Goal: Register for event/course

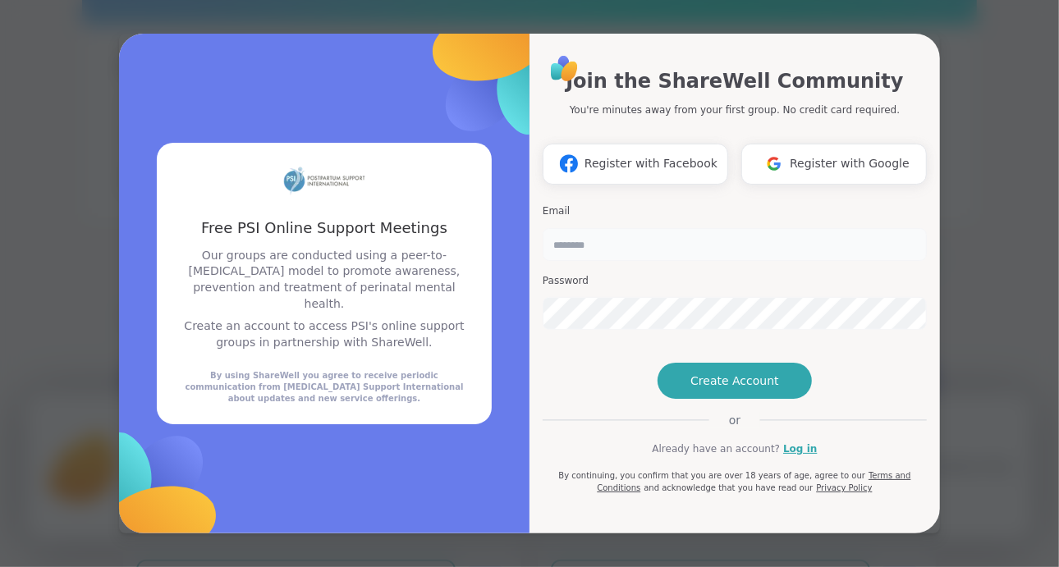
click at [601, 228] on input "email" at bounding box center [734, 244] width 384 height 33
type input "**********"
click at [838, 204] on h3 "Email" at bounding box center [734, 211] width 384 height 14
click at [821, 155] on span "Register with Google" at bounding box center [849, 163] width 120 height 17
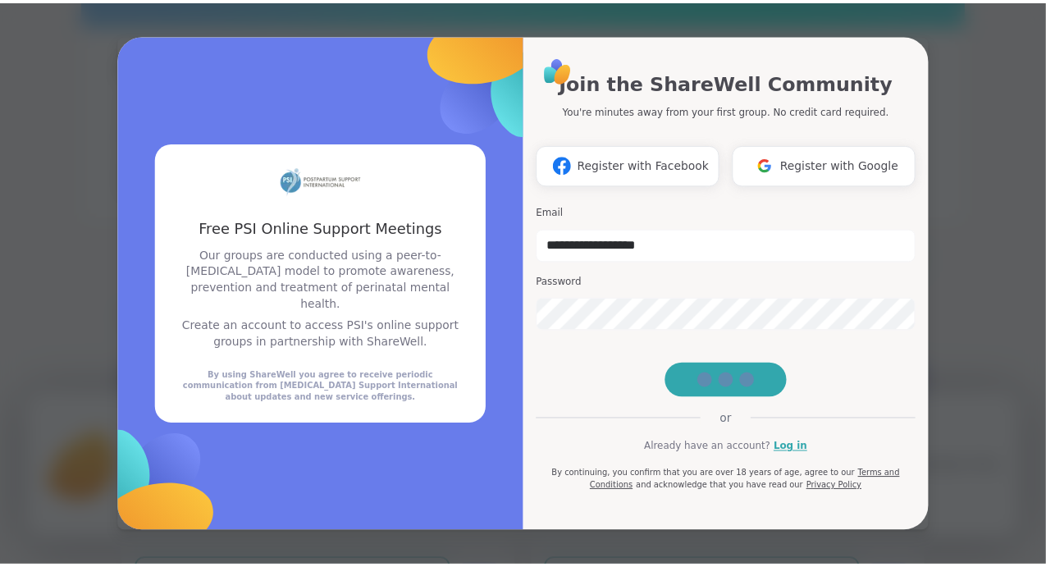
scroll to position [2, 0]
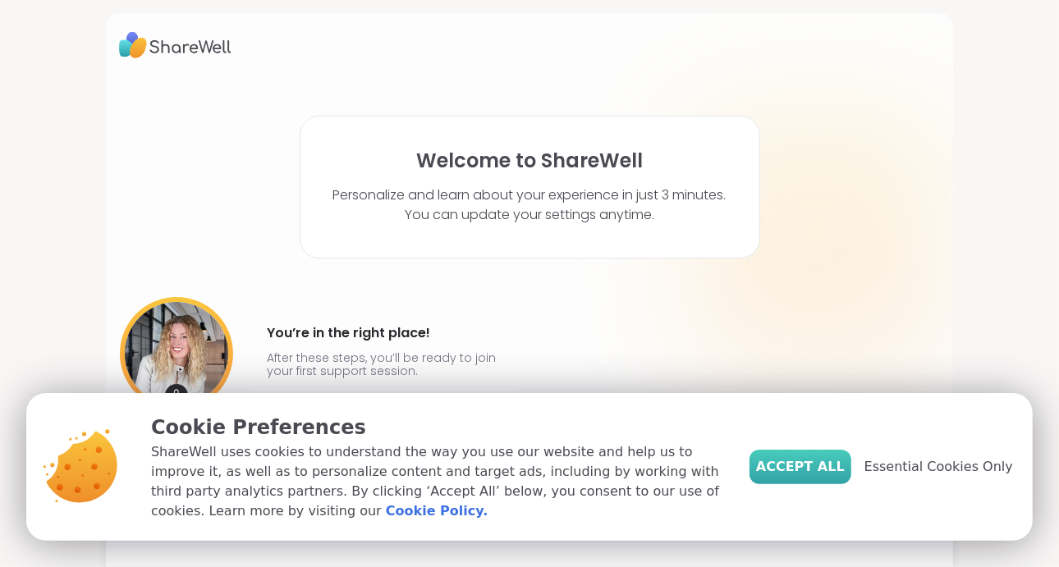
click at [838, 466] on span "Accept All" at bounding box center [800, 467] width 89 height 20
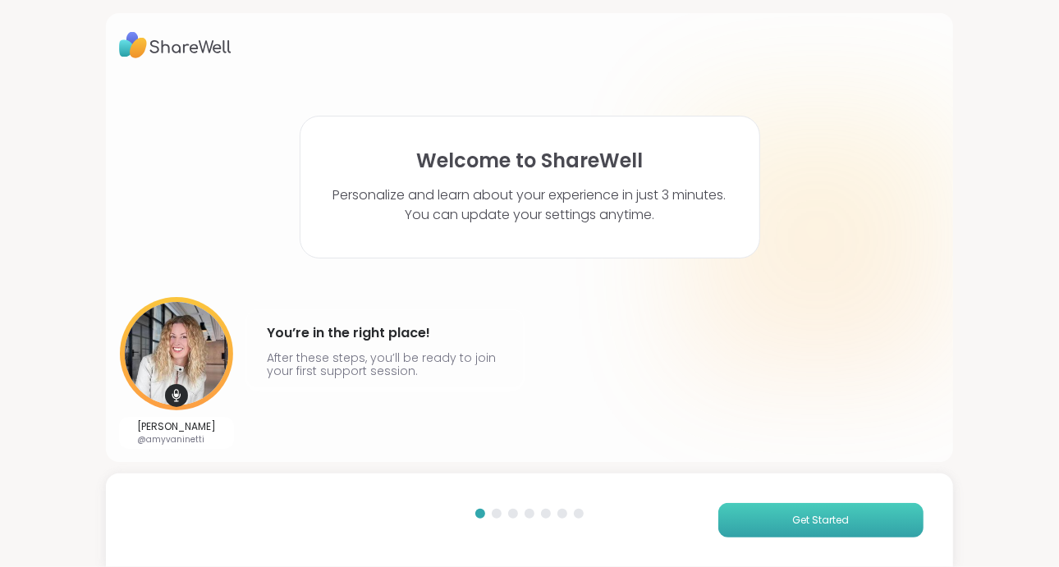
click at [759, 510] on button "Get Started" at bounding box center [820, 520] width 205 height 34
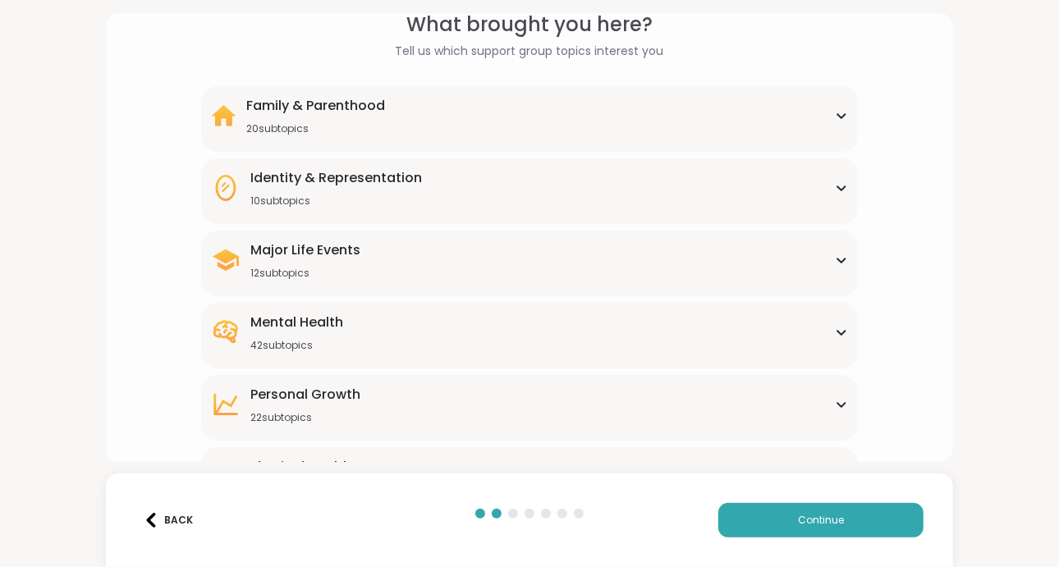
scroll to position [203, 0]
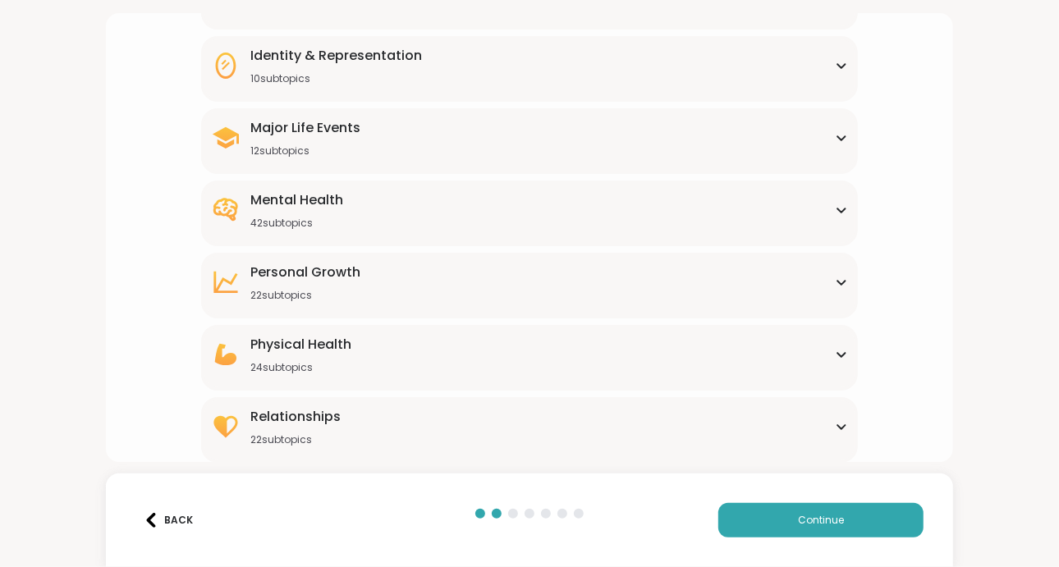
click at [816, 207] on div "Mental Health 42 subtopics" at bounding box center [529, 209] width 637 height 39
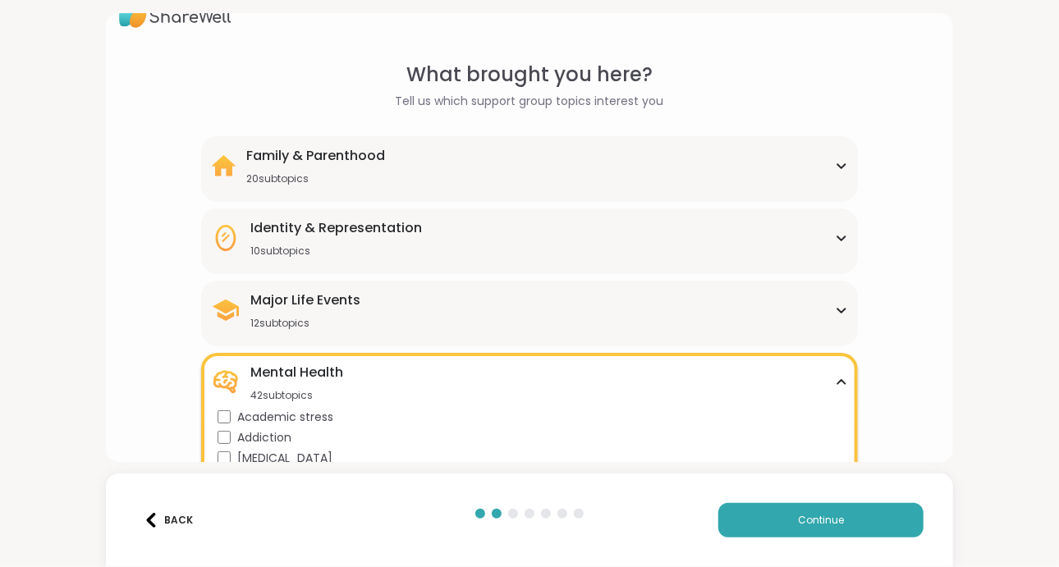
scroll to position [30, 0]
click at [601, 155] on div "Family & Parenthood 20 subtopics" at bounding box center [529, 166] width 637 height 39
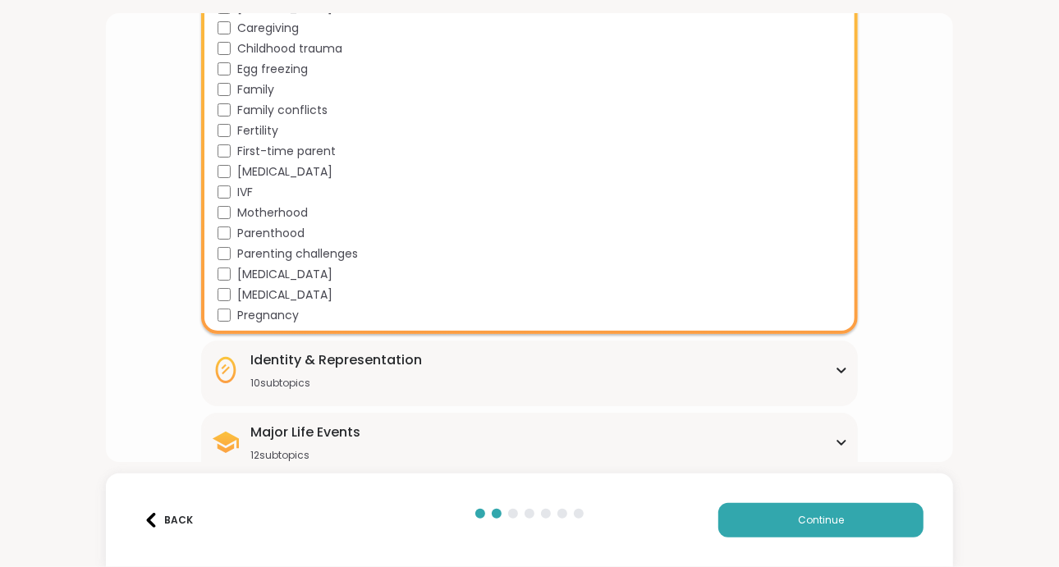
scroll to position [306, 0]
click at [413, 377] on div "10 subtopics" at bounding box center [336, 382] width 172 height 13
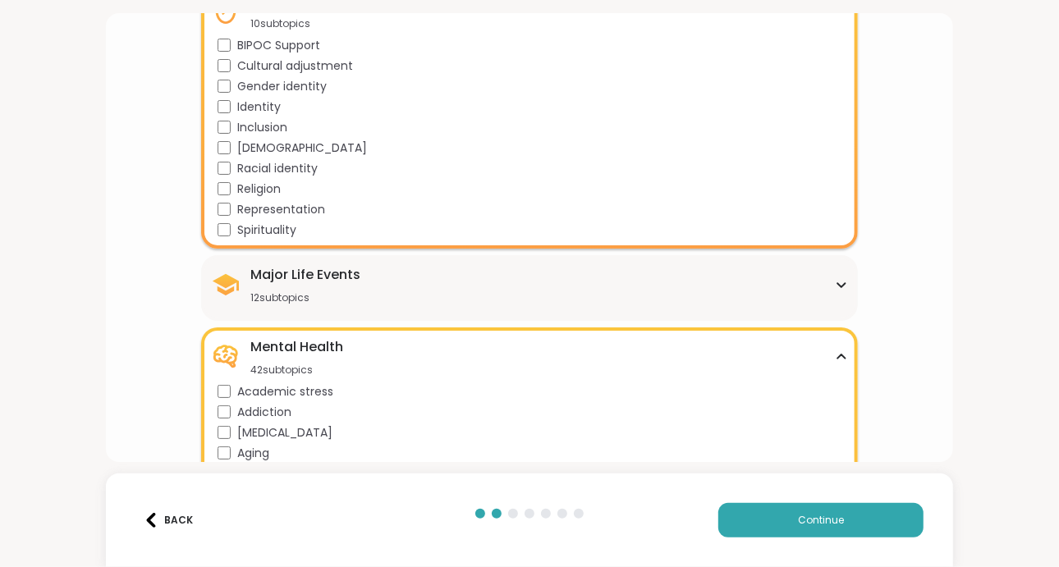
scroll to position [679, 0]
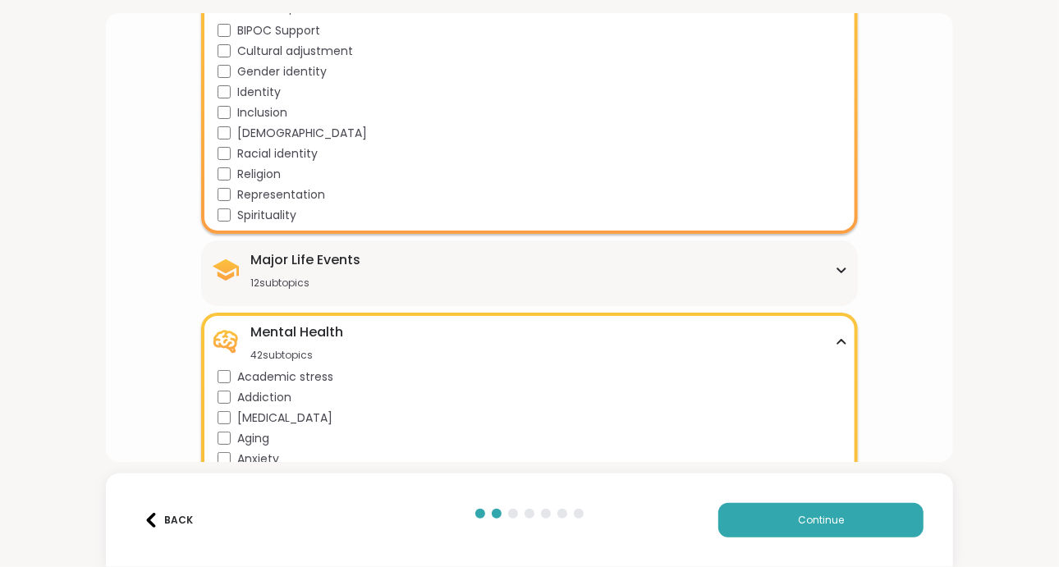
click at [409, 263] on div "Major Life Events 12 subtopics" at bounding box center [529, 269] width 637 height 39
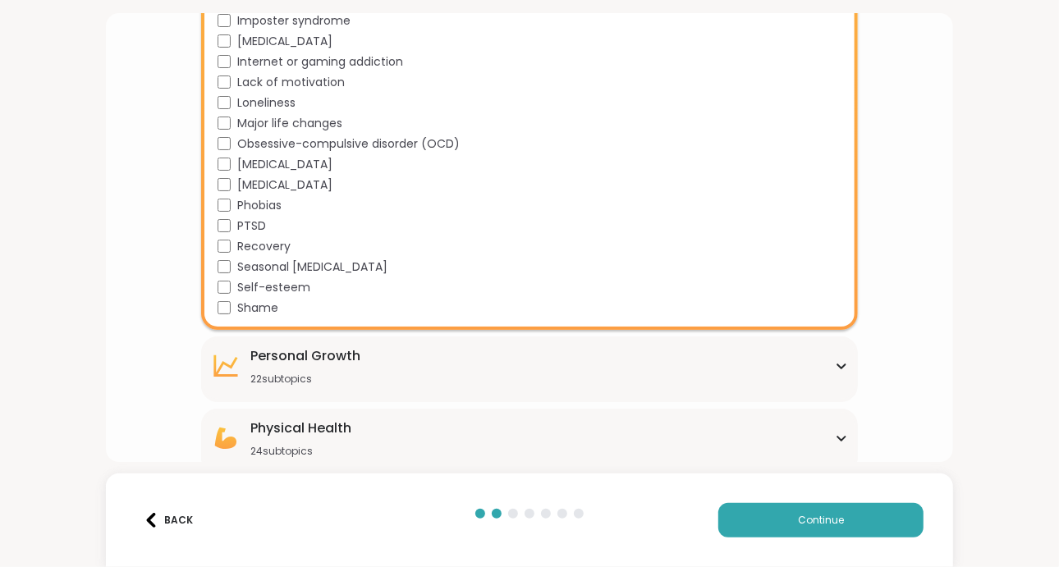
scroll to position [1801, 0]
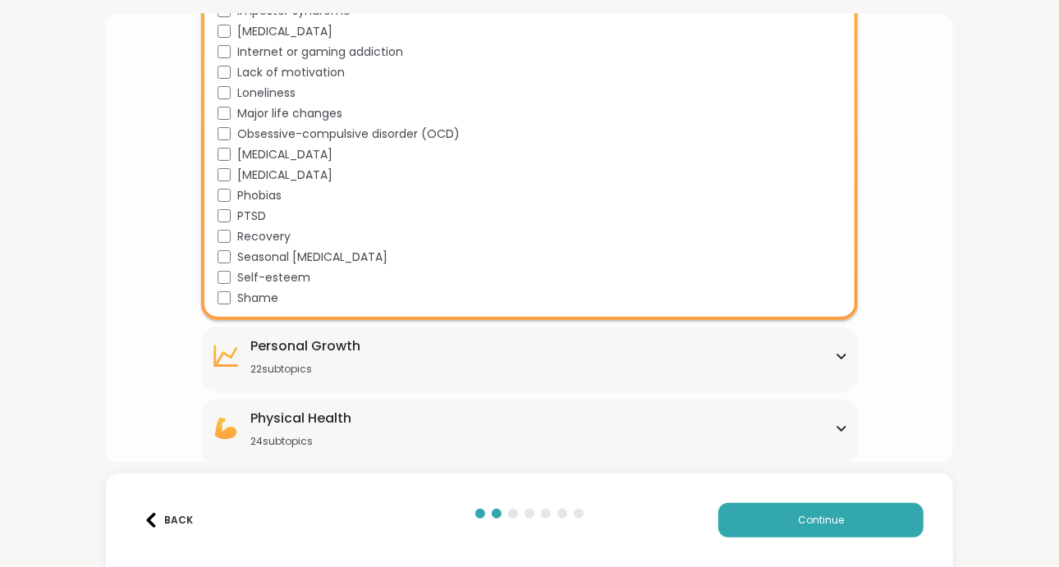
click at [226, 65] on div "Lack of motivation" at bounding box center [532, 72] width 630 height 17
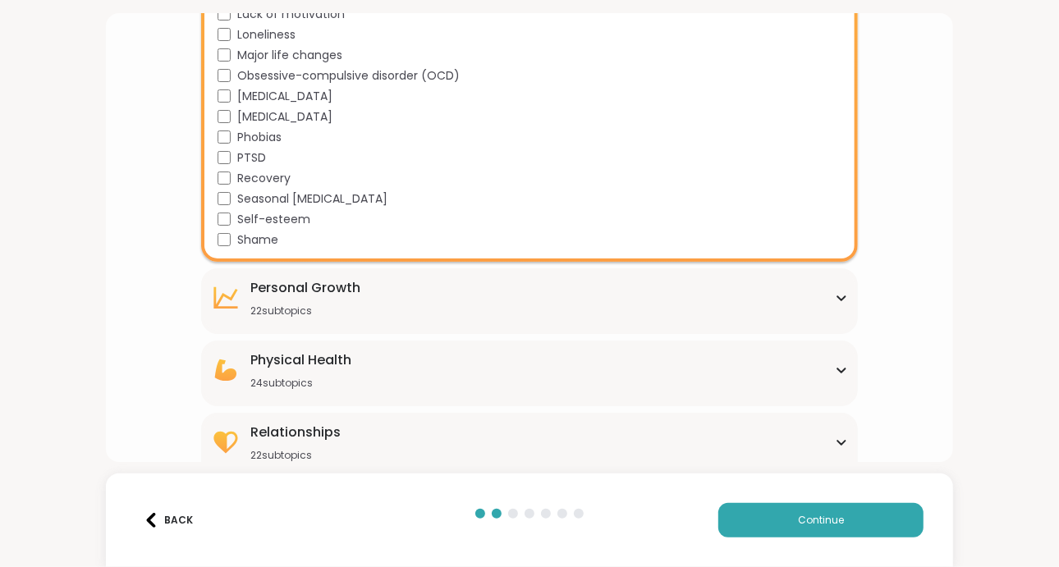
scroll to position [1871, 0]
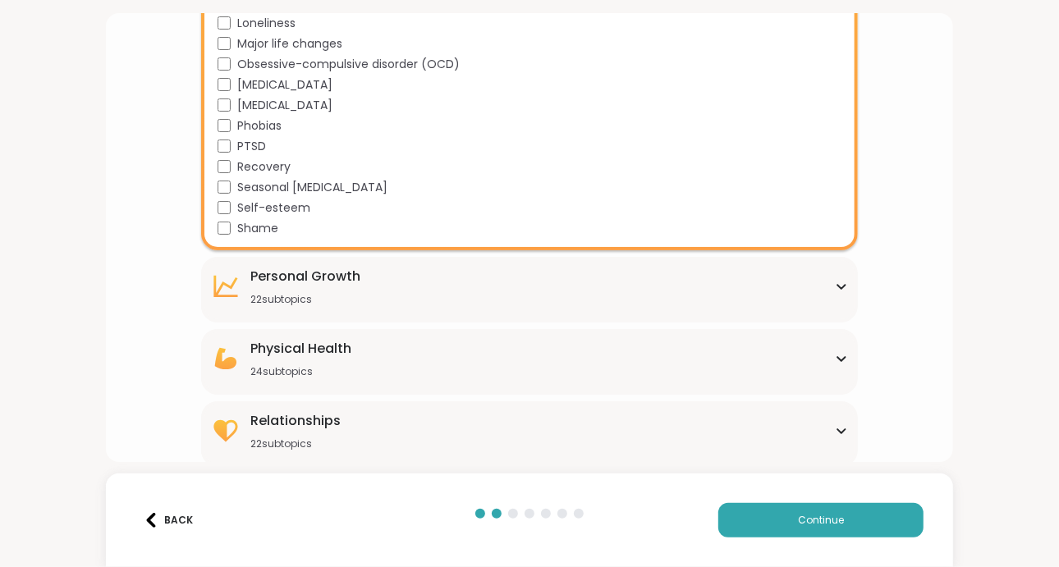
click at [358, 286] on div "Personal Growth 22 subtopics" at bounding box center [529, 286] width 637 height 39
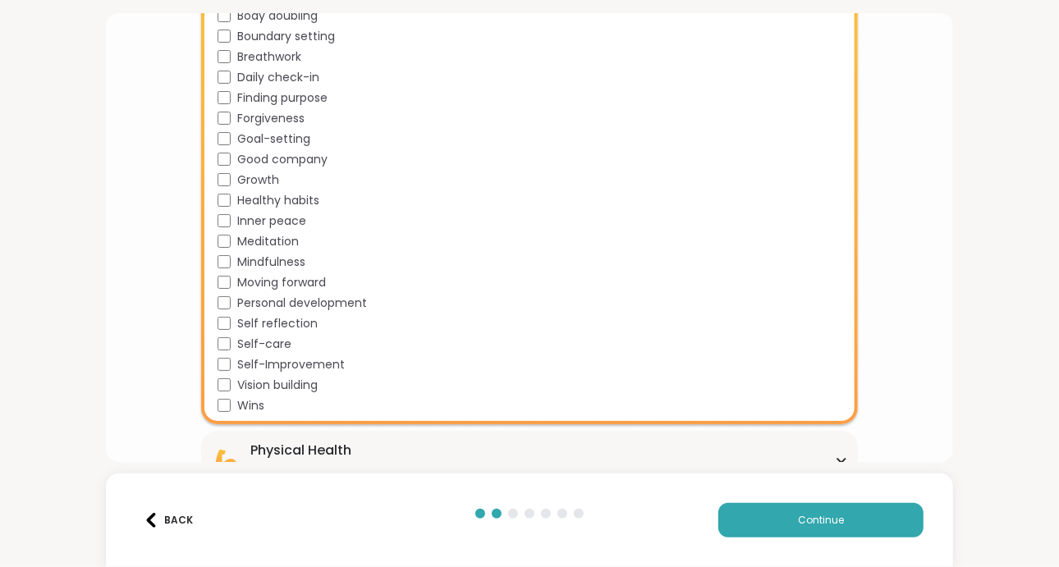
scroll to position [2323, 0]
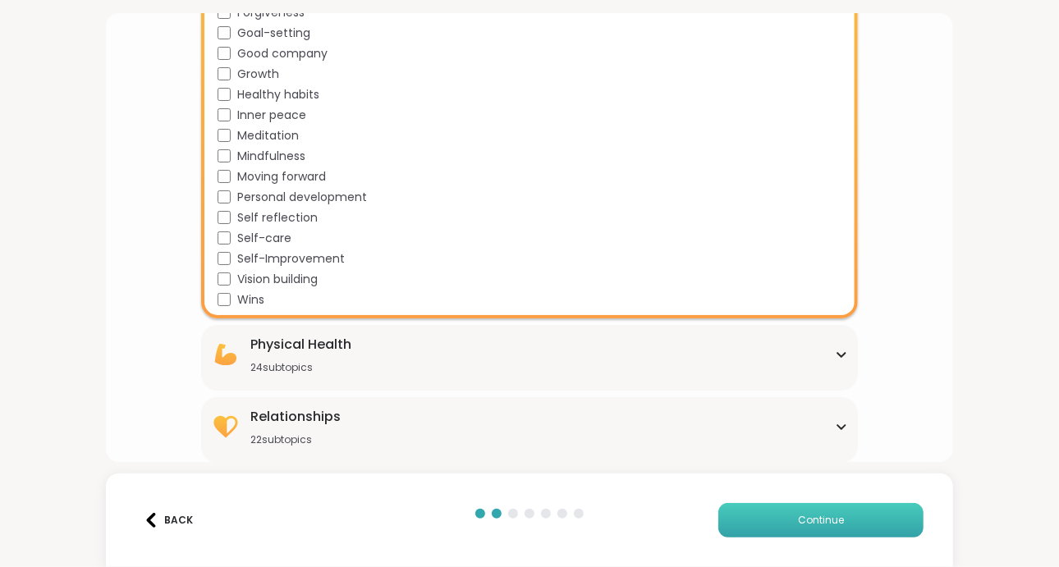
click at [725, 518] on button "Continue" at bounding box center [820, 520] width 205 height 34
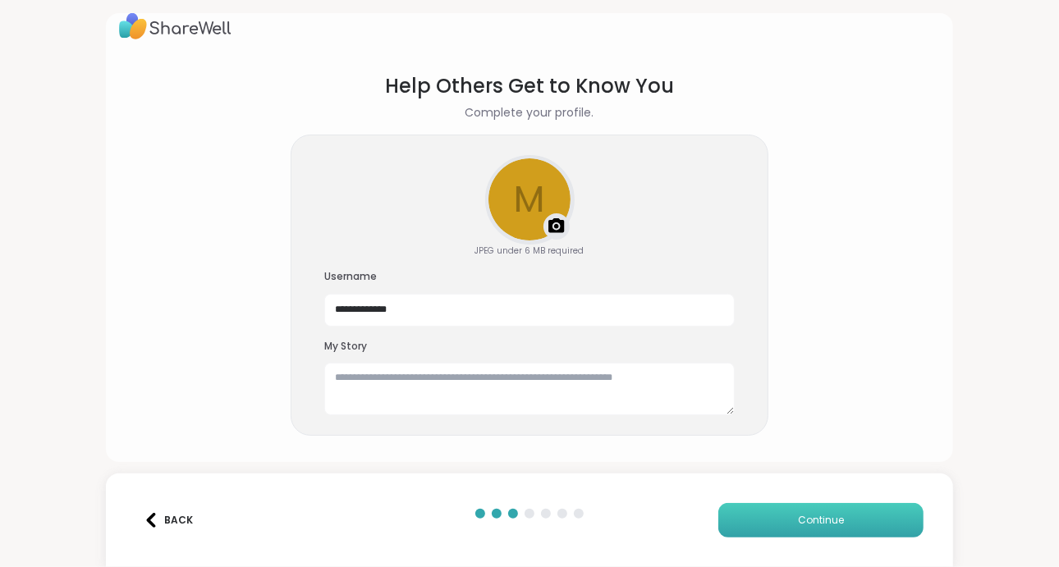
scroll to position [18, 0]
click at [738, 510] on button "Continue" at bounding box center [820, 520] width 205 height 34
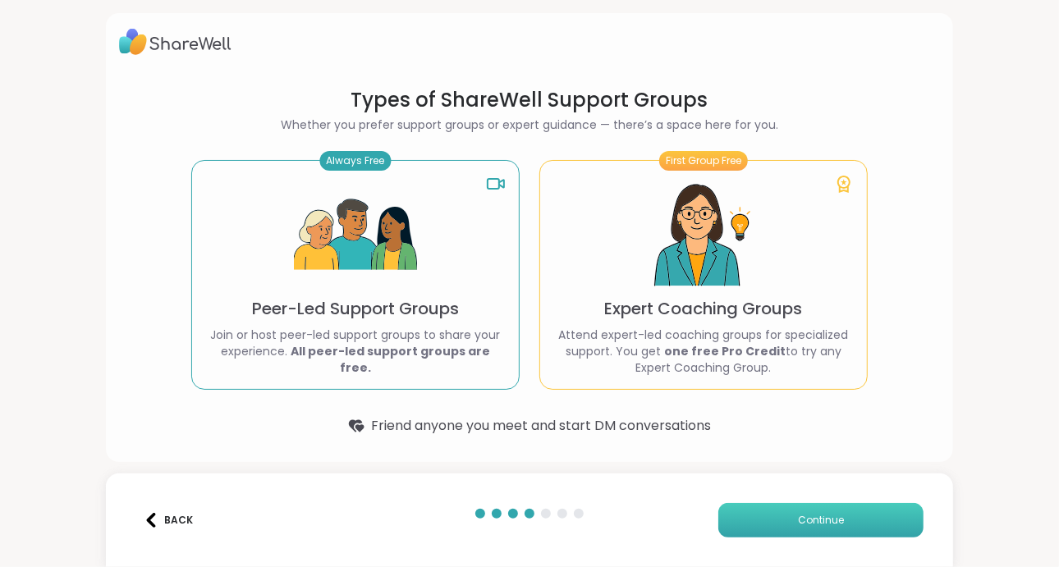
scroll to position [2, 0]
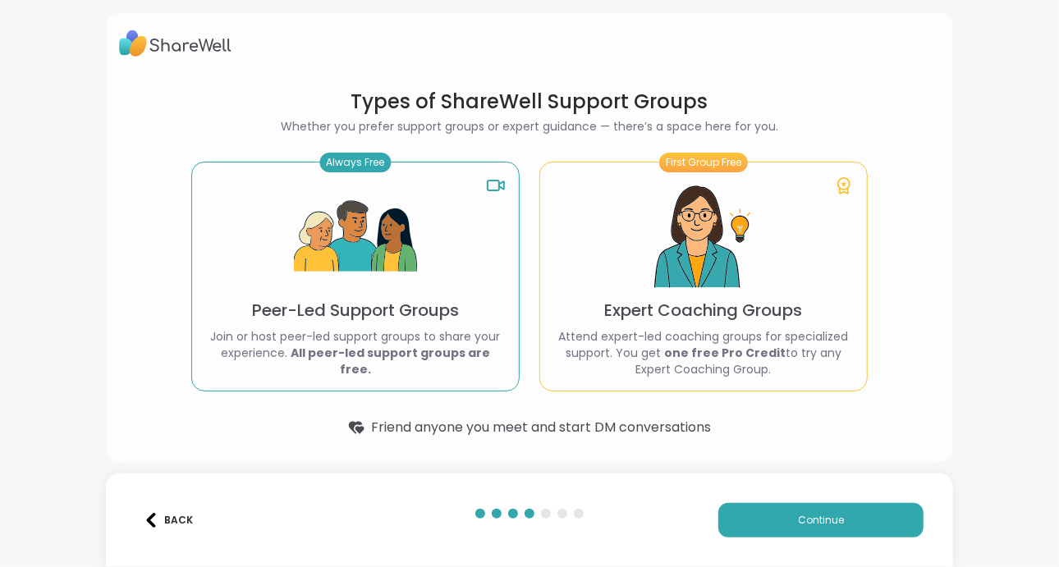
click at [358, 162] on div "Always Free" at bounding box center [355, 163] width 71 height 20
click at [770, 519] on button "Continue" at bounding box center [820, 520] width 205 height 34
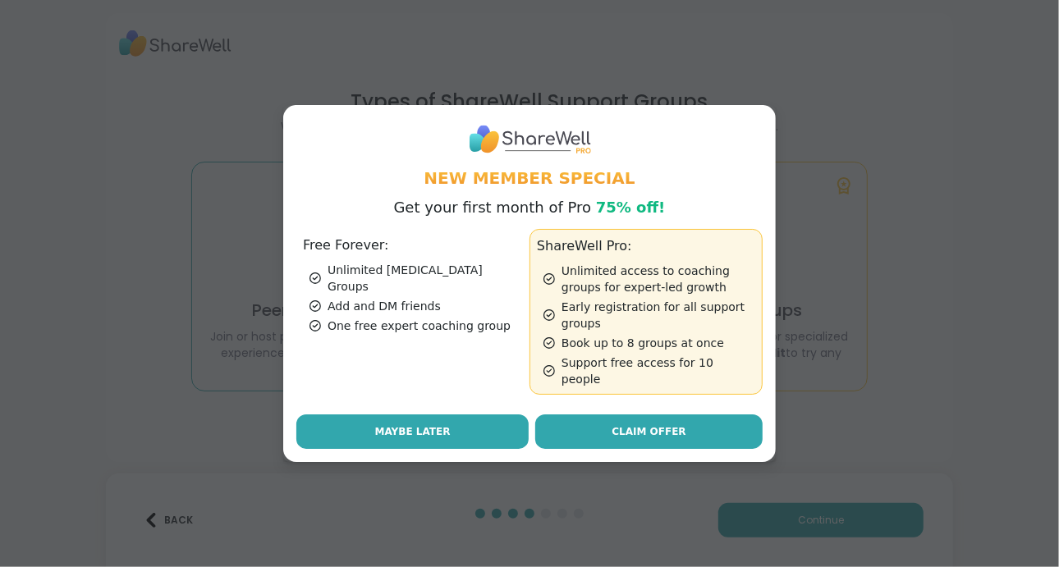
click at [359, 424] on button "Maybe Later" at bounding box center [412, 431] width 232 height 34
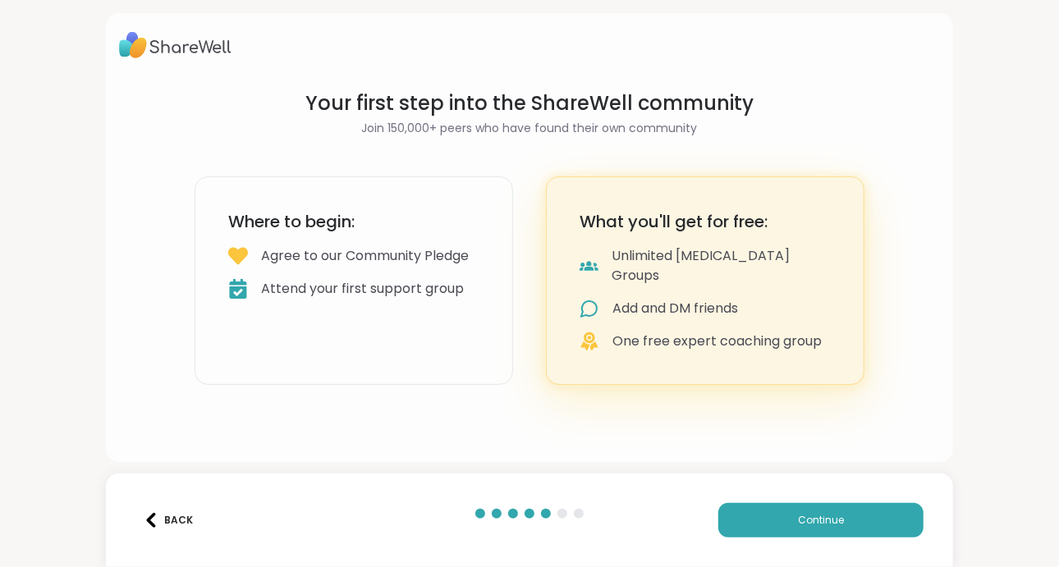
scroll to position [0, 0]
click at [774, 524] on button "Continue" at bounding box center [820, 520] width 205 height 34
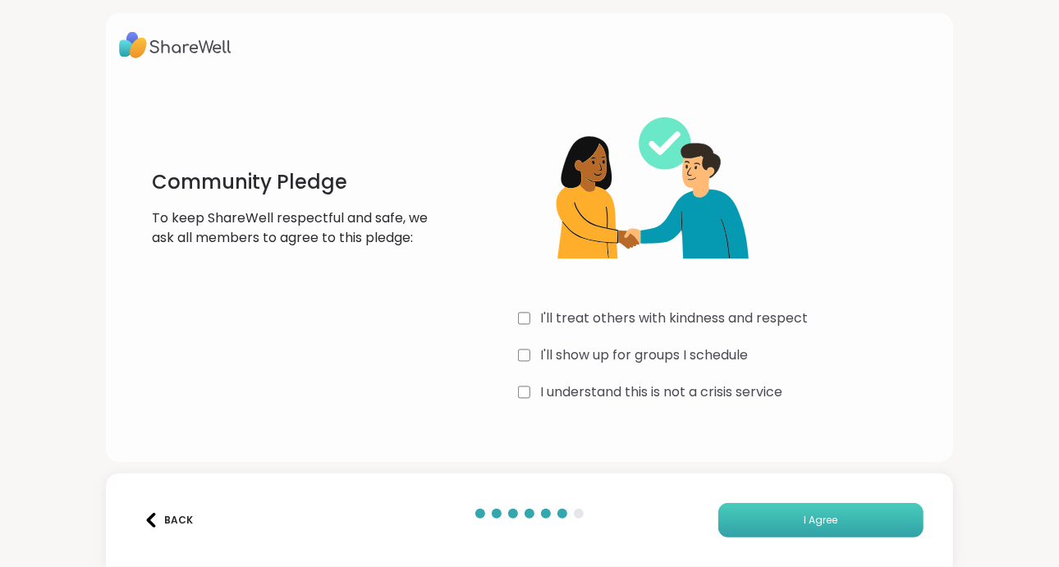
click at [818, 515] on span "I Agree" at bounding box center [821, 520] width 34 height 15
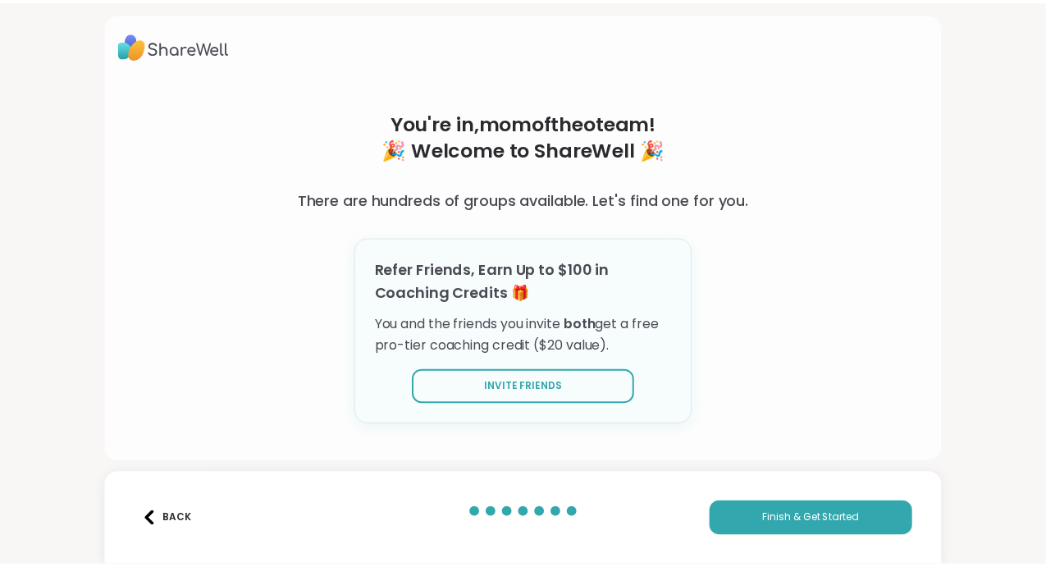
scroll to position [7, 0]
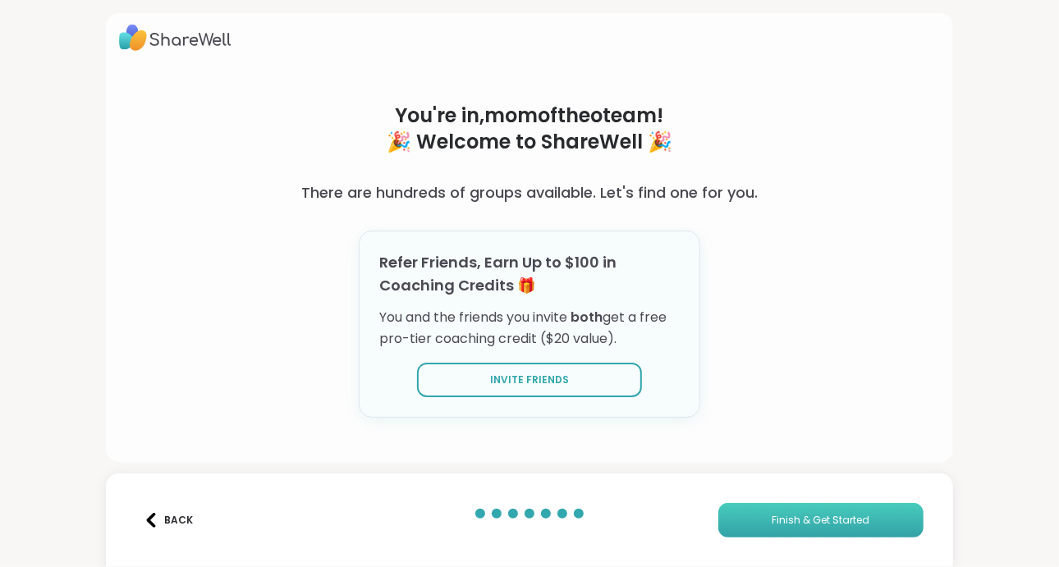
click at [793, 521] on span "Finish & Get Started" at bounding box center [821, 520] width 98 height 15
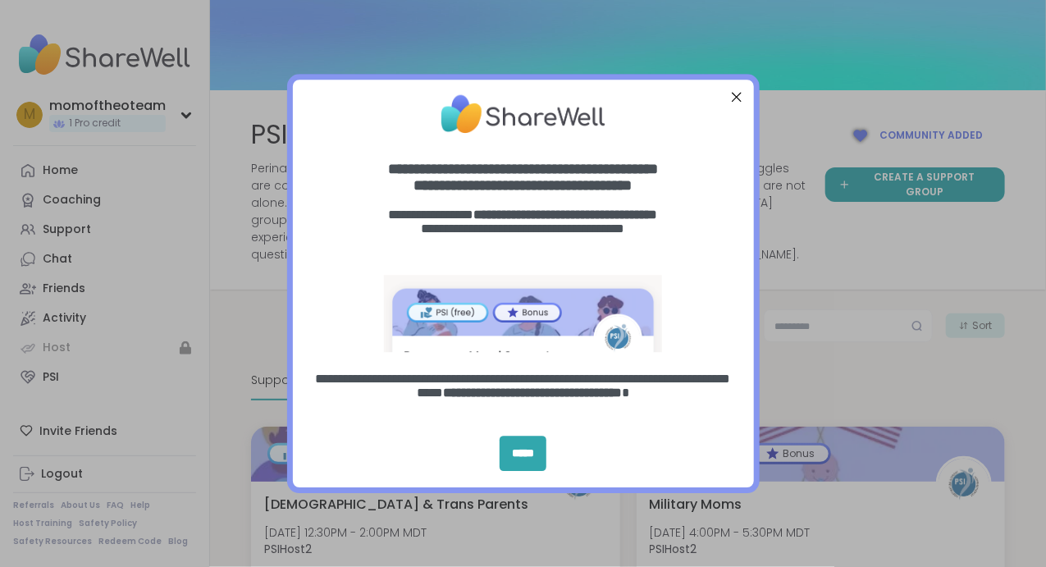
click at [733, 96] on div "Close Step" at bounding box center [735, 96] width 21 height 21
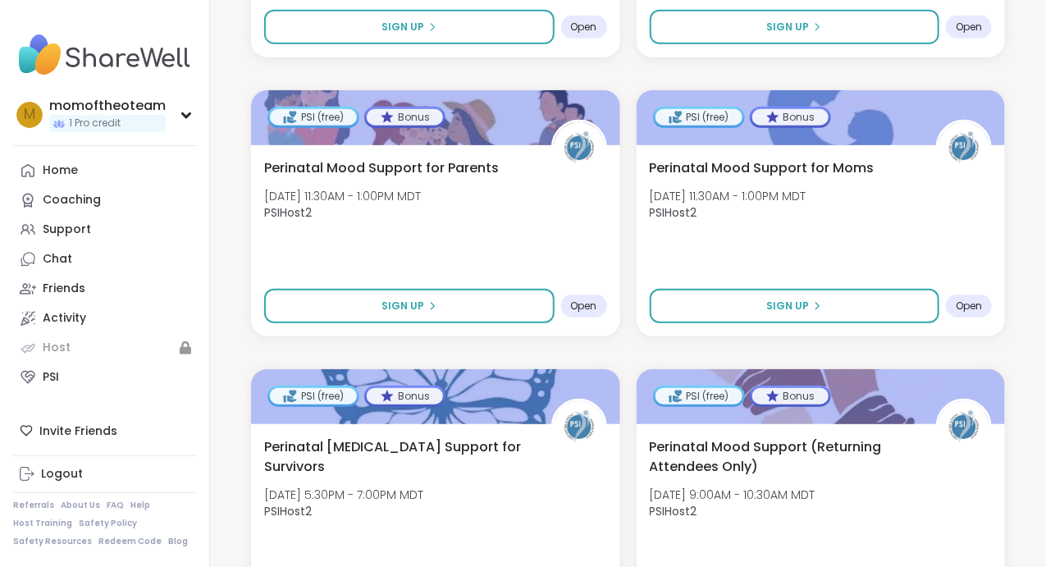
scroll to position [2854, 0]
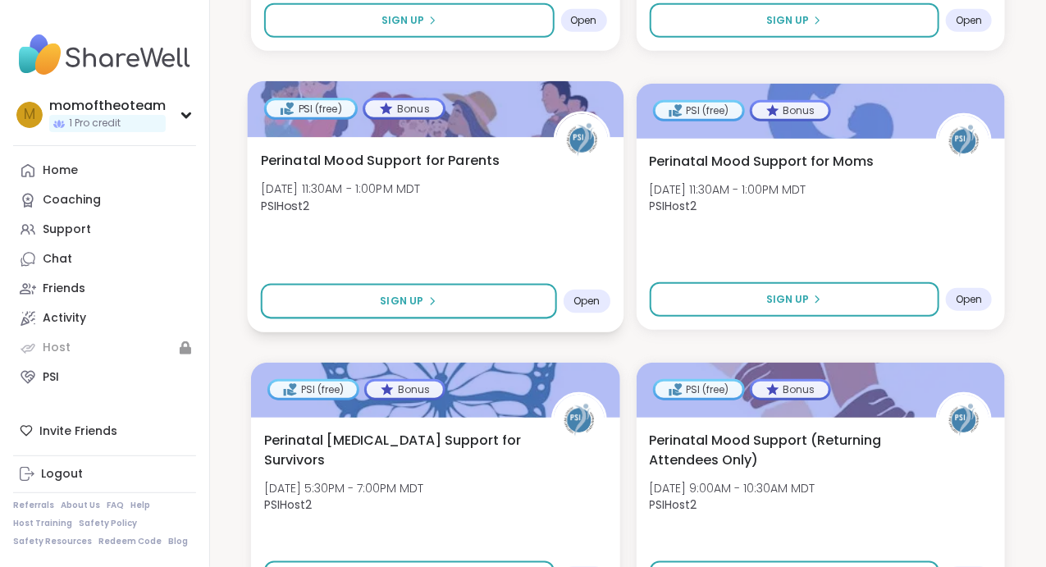
click at [583, 302] on span "Open" at bounding box center [587, 301] width 27 height 13
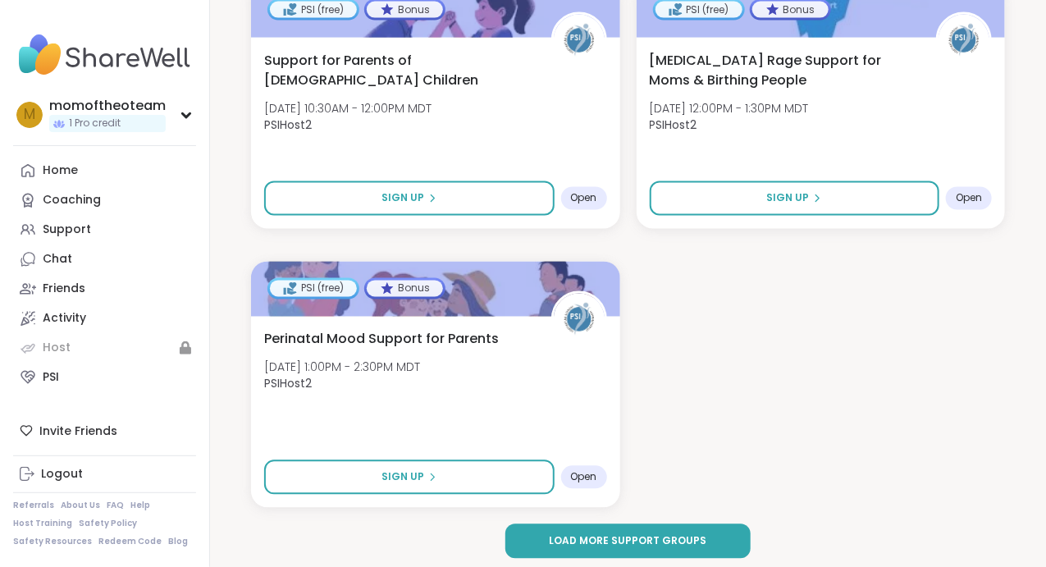
scroll to position [3557, 0]
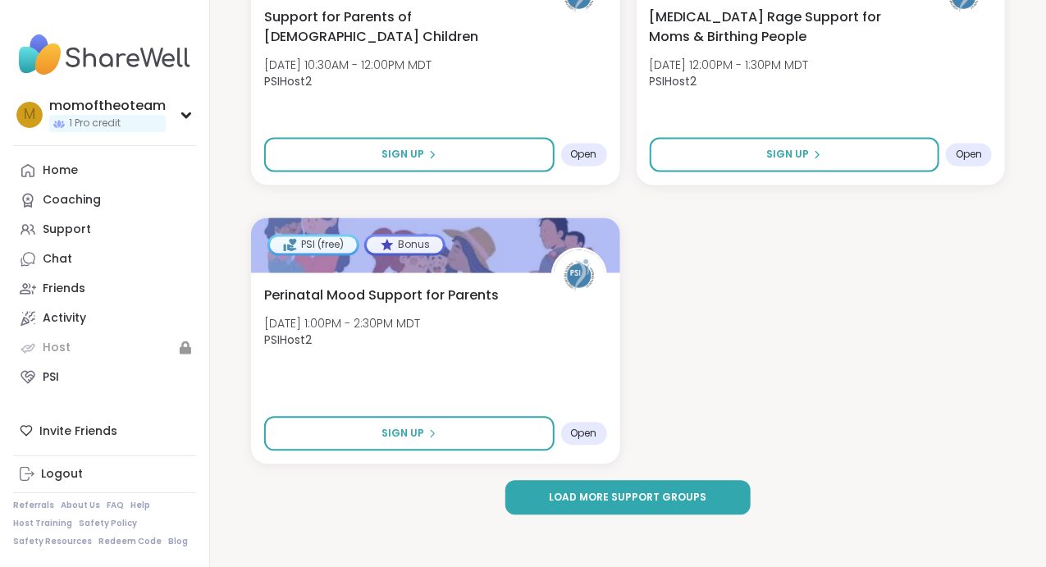
click at [608, 501] on span "Load more support groups" at bounding box center [628, 498] width 158 height 15
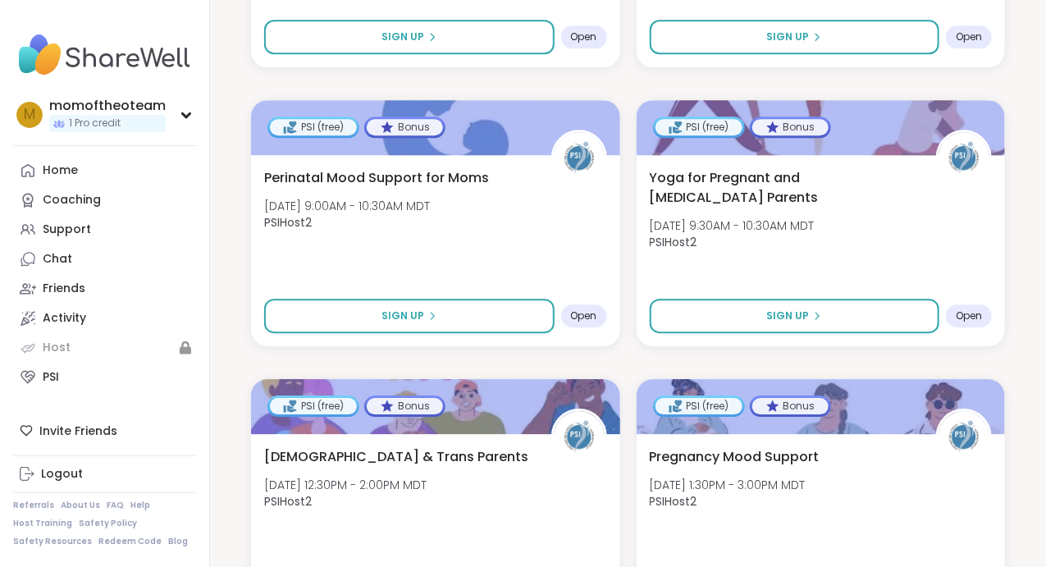
scroll to position [4234, 0]
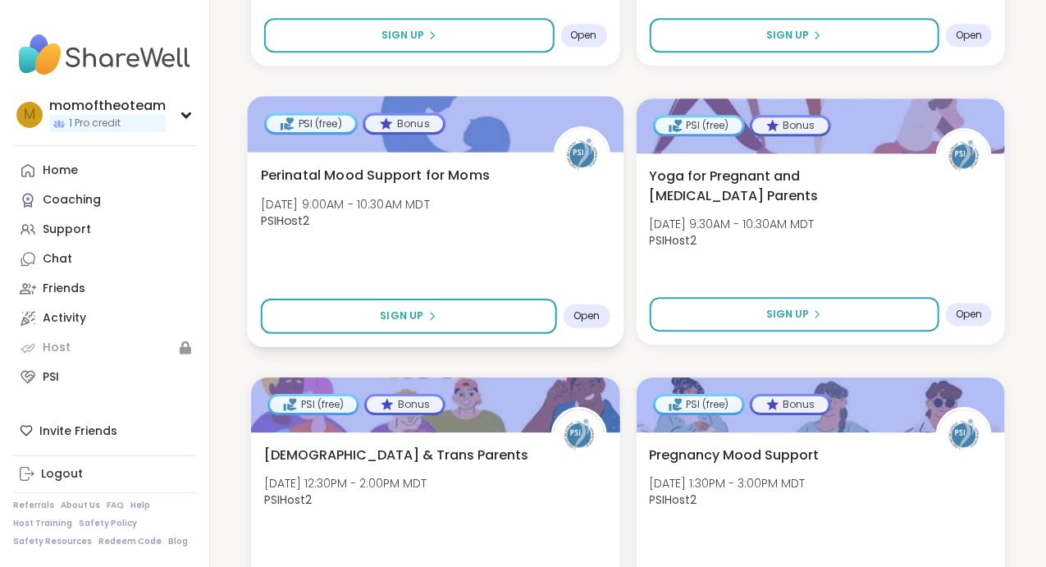
click at [587, 320] on span "Open" at bounding box center [587, 315] width 27 height 13
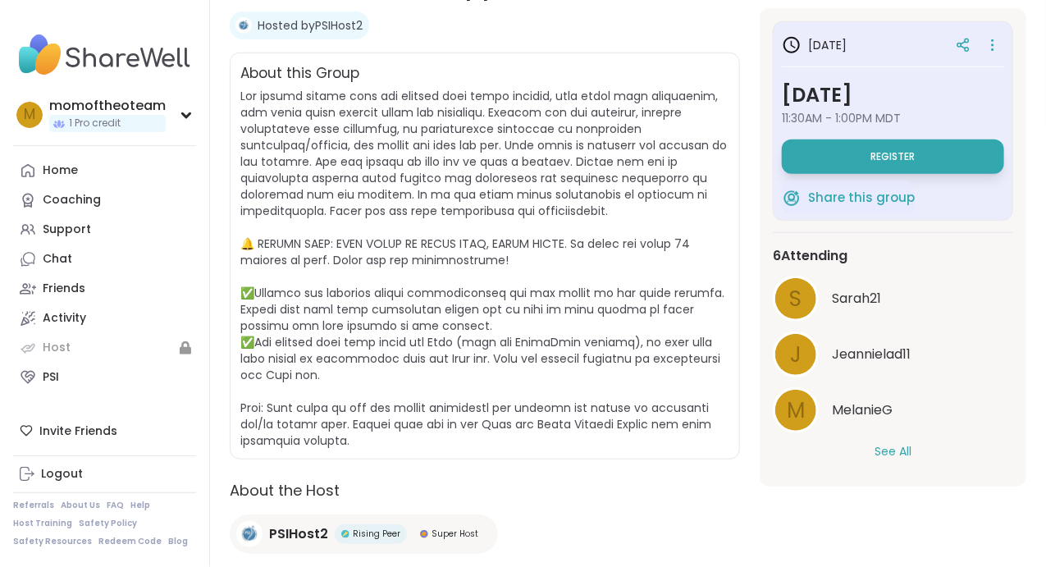
scroll to position [356, 0]
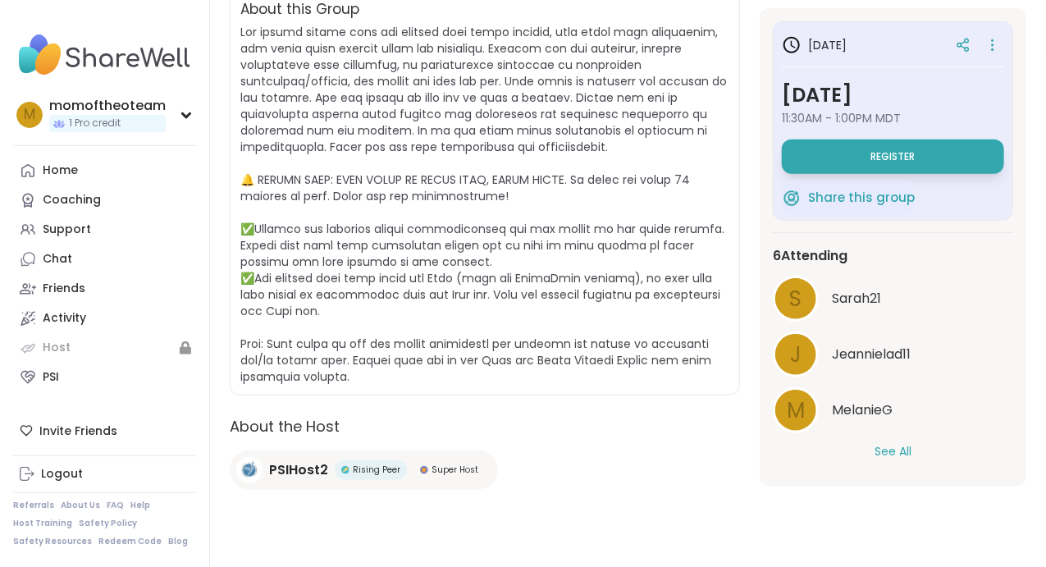
click at [905, 451] on button "See All" at bounding box center [893, 451] width 37 height 17
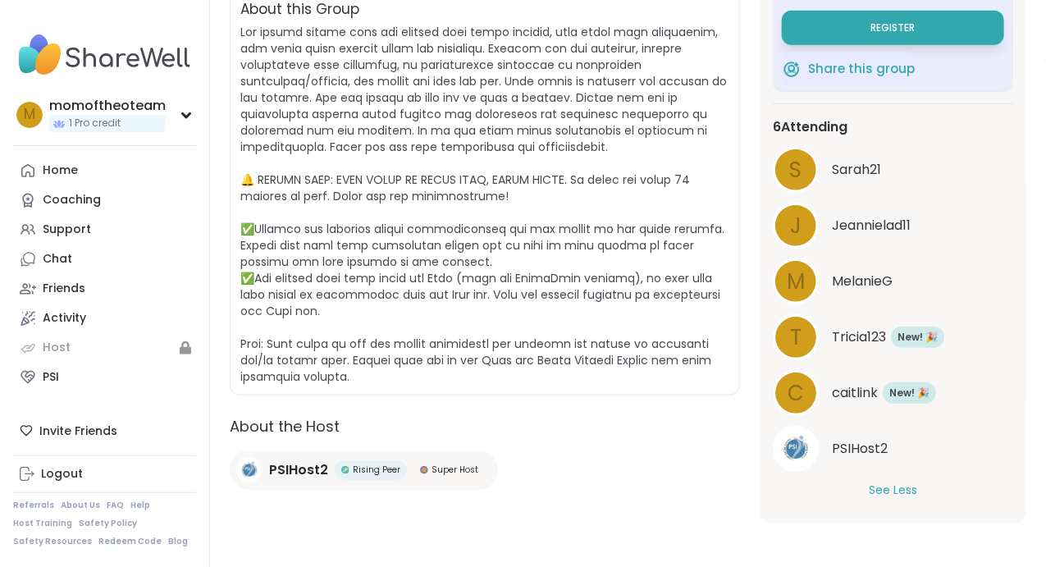
scroll to position [0, 0]
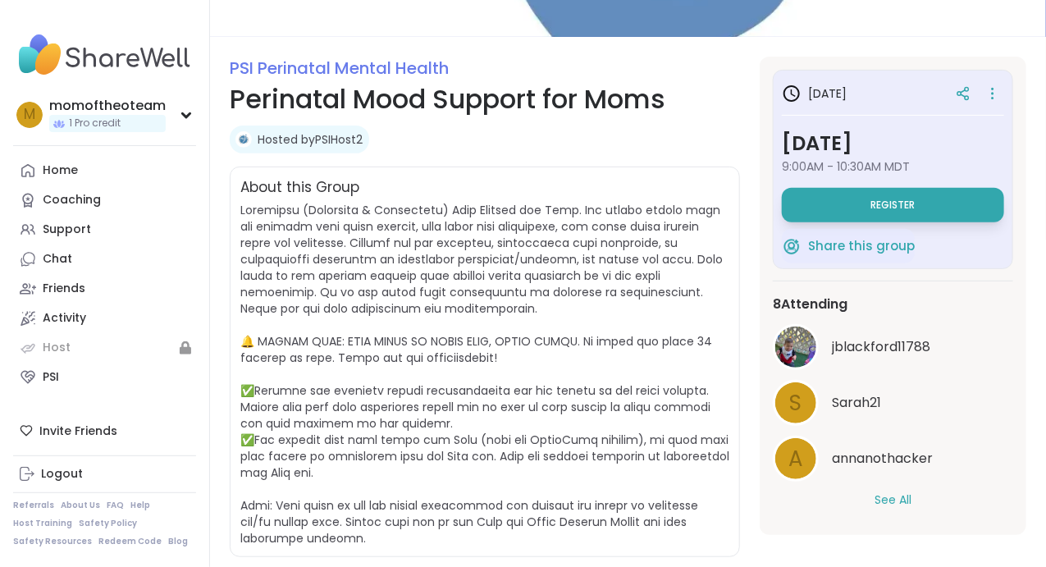
scroll to position [296, 0]
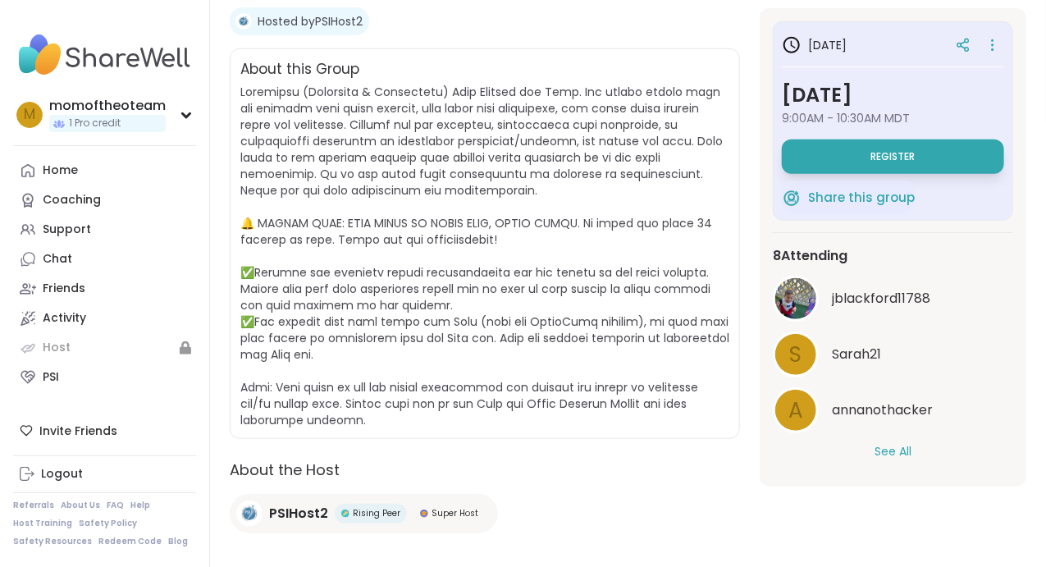
click at [886, 453] on button "See All" at bounding box center [893, 451] width 37 height 17
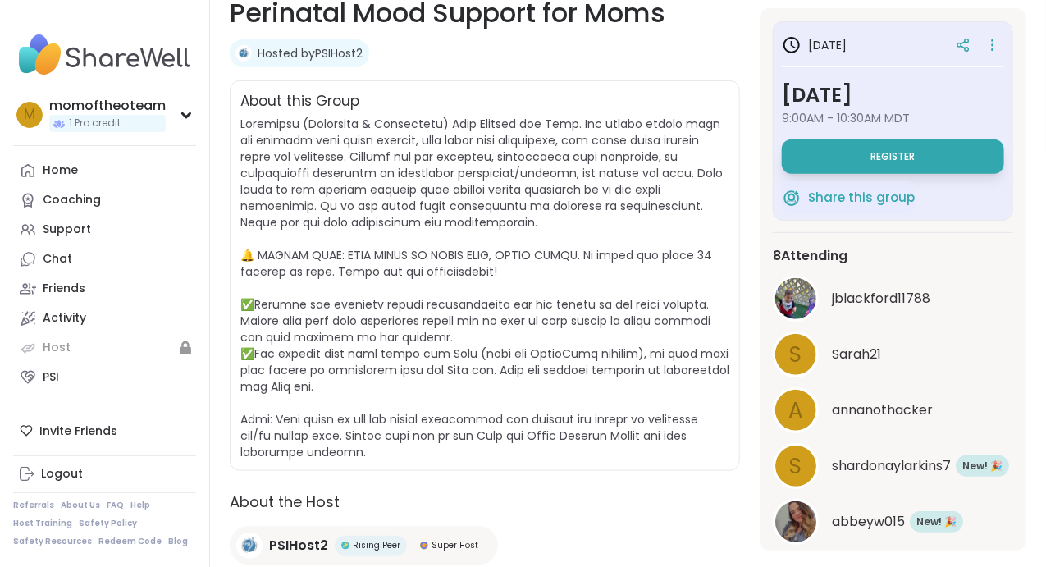
scroll to position [340, 0]
